Goal: Feedback & Contribution: Contribute content

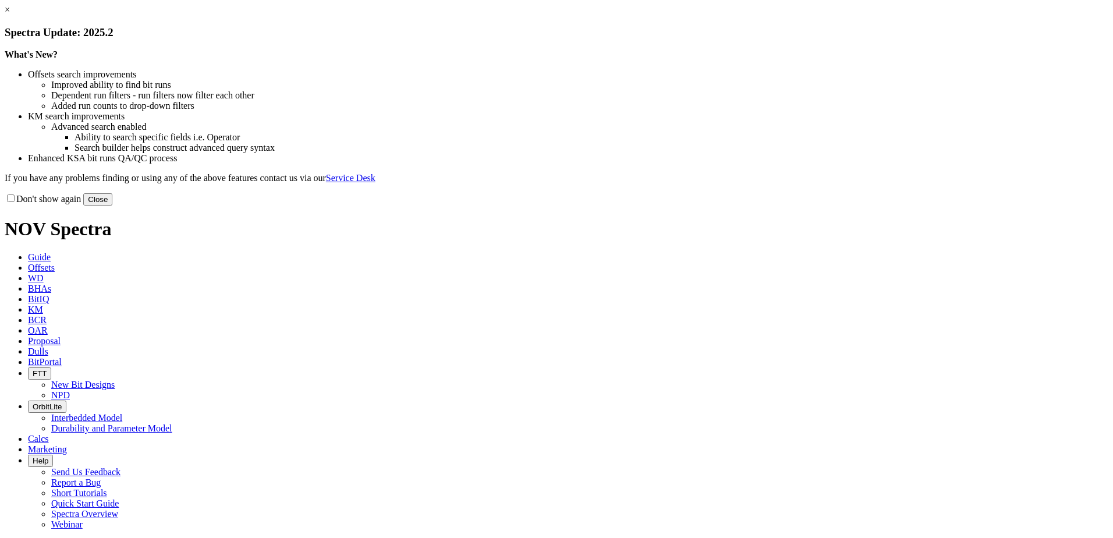
click at [112, 205] on button "Close" at bounding box center [97, 199] width 29 height 12
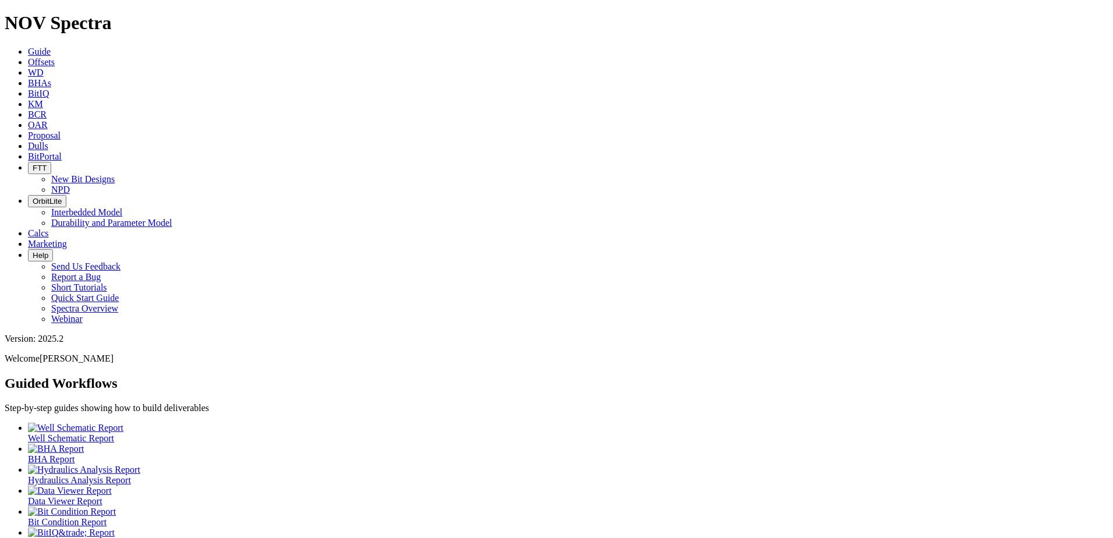
click at [48, 141] on span "Dulls" at bounding box center [38, 146] width 20 height 10
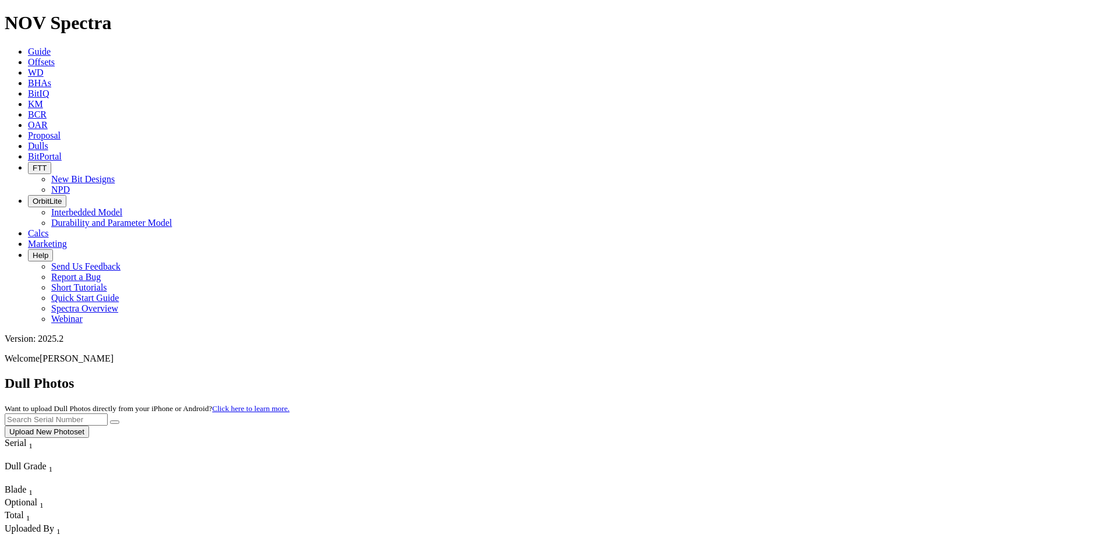
click at [108, 413] on input "text" at bounding box center [56, 419] width 103 height 12
type input "A314303"
click at [115, 422] on icon "submit" at bounding box center [115, 422] width 0 height 0
click at [89, 425] on button "Upload New Photoset" at bounding box center [47, 431] width 84 height 12
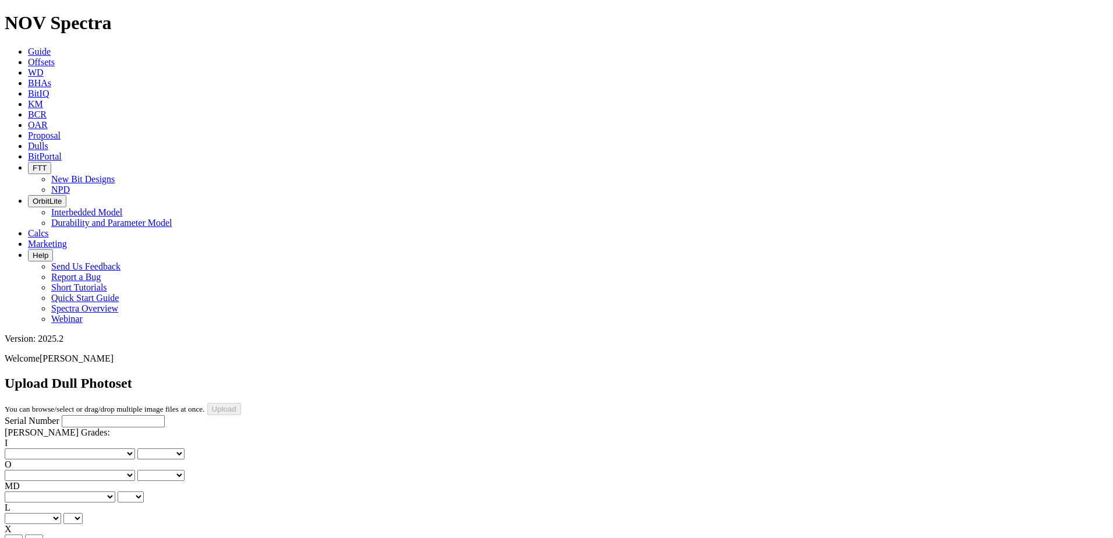
click at [85, 415] on input "Serial Number" at bounding box center [113, 421] width 103 height 12
paste input "A314303"
type input "A314303"
click at [54, 448] on select "No lost, worn or damaged cutters 0 1 2 3 4 5 6 7 8 No diamond table left on any…" at bounding box center [70, 453] width 130 height 11
click at [43, 448] on select "No lost, worn or damaged cutters 0 1 2 3 4 5 6 7 8 No diamond table left on any…" at bounding box center [70, 453] width 130 height 11
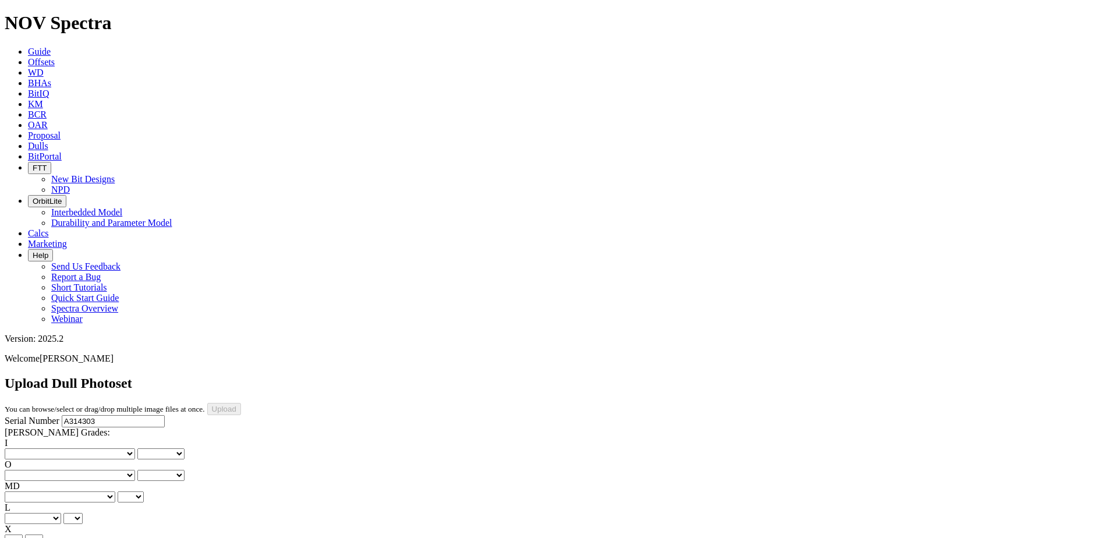
select select "number:2"
click at [23, 448] on select "No lost, worn or damaged cutters 0 1 2 3 4 5 6 7 8 No diamond table left on any…" at bounding box center [70, 453] width 130 height 11
select select "number:2"
click at [95, 470] on select "No lost, worn or damaged cutters 0 1 2 3 4 5 6 7 8 No diamond table left on any…" at bounding box center [70, 475] width 130 height 11
select select "number:4"
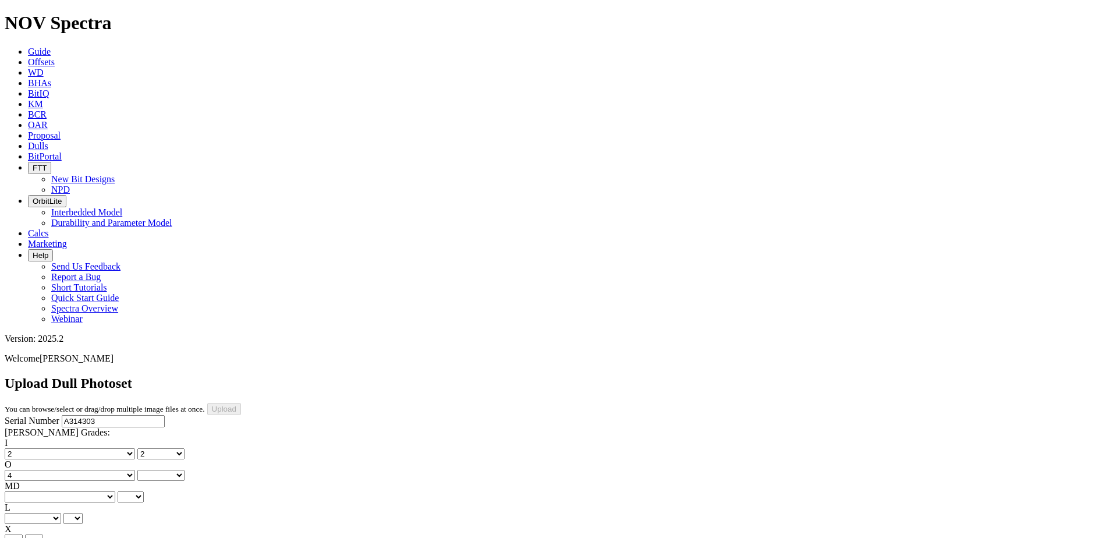
click at [83, 470] on select "No lost, worn or damaged cutters 0 1 2 3 4 5 6 7 8 No diamond table left on any…" at bounding box center [70, 475] width 130 height 11
select select "number:4"
click at [47, 491] on select "BF - Bond Failure BT - Broken Teeth/Cutters BU - Balled Up Bit CR - Cored CT - …" at bounding box center [60, 496] width 111 height 11
select select "string:CT"
click at [23, 491] on select "BF - Bond Failure BT - Broken Teeth/Cutters BU - Balled Up Bit CR - Cored CT - …" at bounding box center [60, 496] width 111 height 11
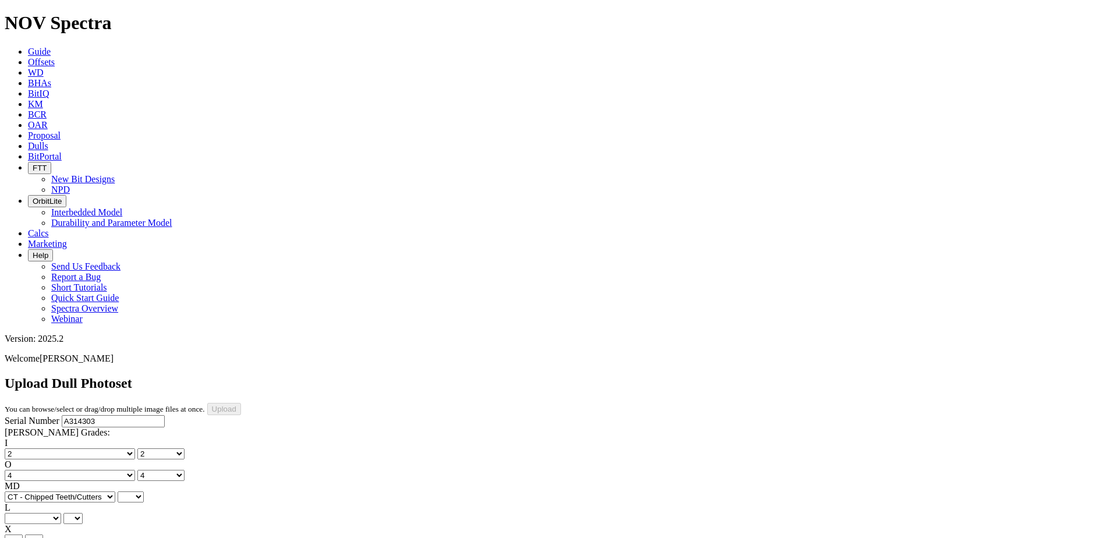
select select "string:CT"
click at [61, 513] on select "A - All C - Cone G - Gauge N - Nose S - Shoulder T - Taper" at bounding box center [33, 518] width 56 height 11
select select "string:A"
click at [61, 513] on select "A - All C - Cone G - Gauge N - Nose S - Shoulder T - Taper" at bounding box center [33, 518] width 56 height 11
select select "string:A"
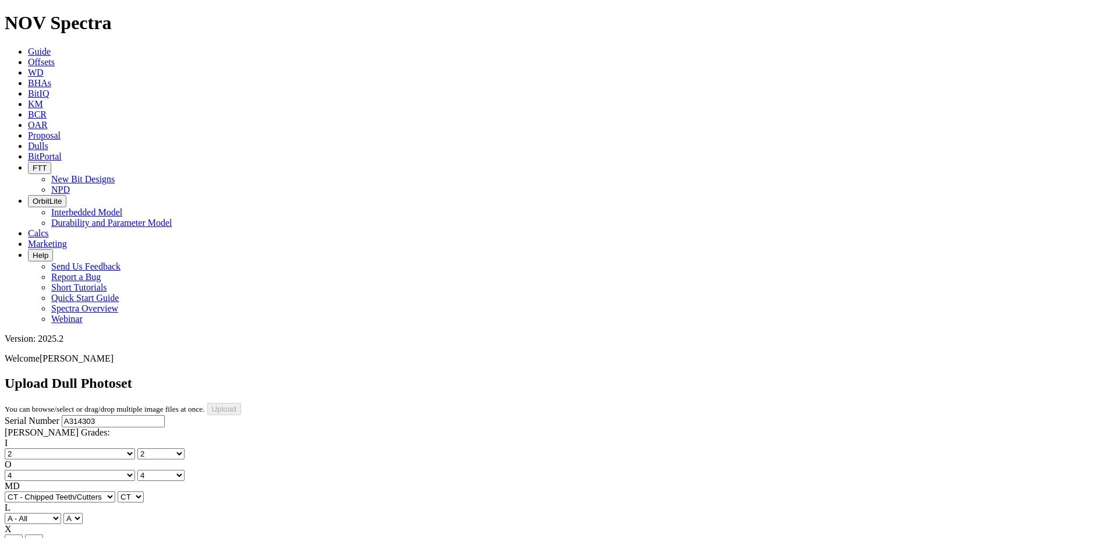
click at [23, 534] on select "X" at bounding box center [14, 539] width 18 height 11
select select "string:X"
click at [23, 534] on select "X" at bounding box center [14, 539] width 18 height 11
select select "string:X"
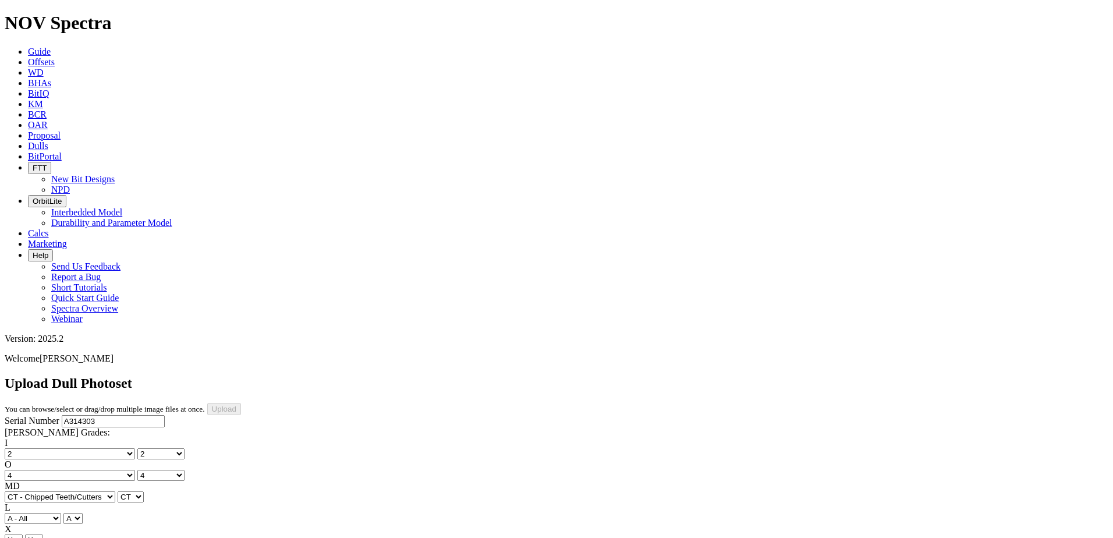
select select "string:I"
select select "string:BT"
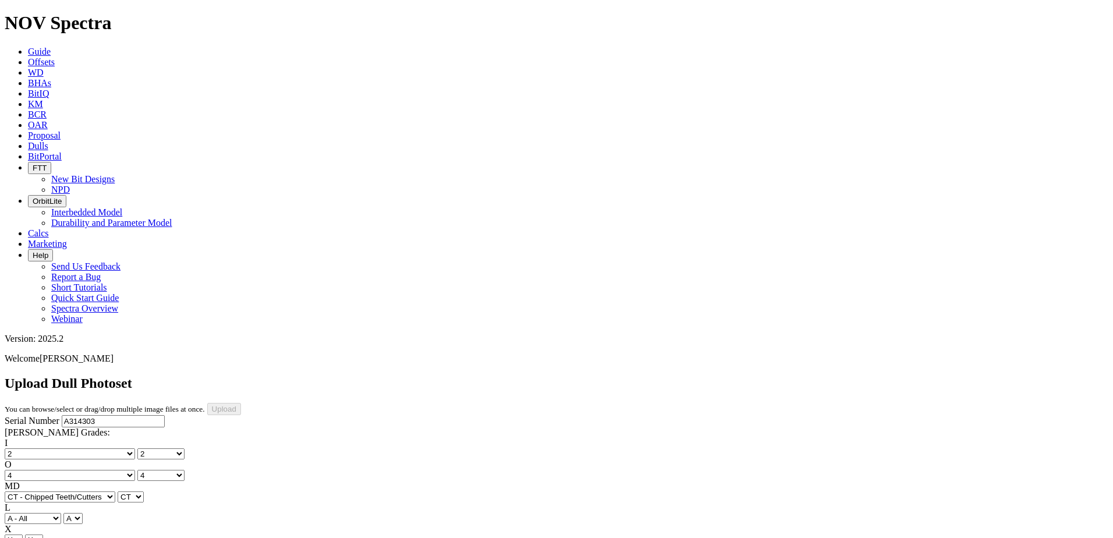
select select "string:BT"
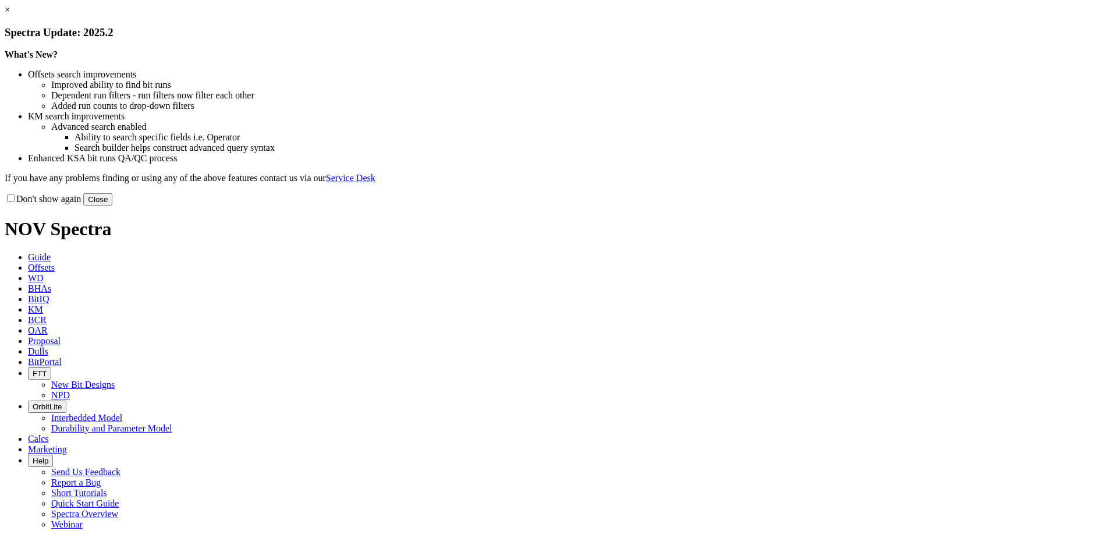
click at [112, 205] on button "Close" at bounding box center [97, 199] width 29 height 12
